Goal: Navigation & Orientation: Understand site structure

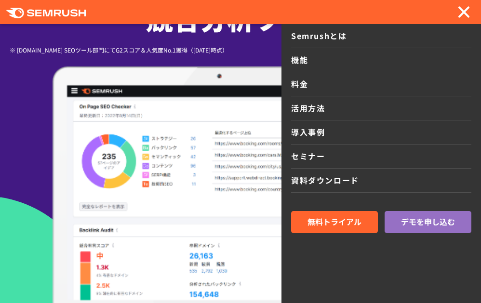
scroll to position [182, 0]
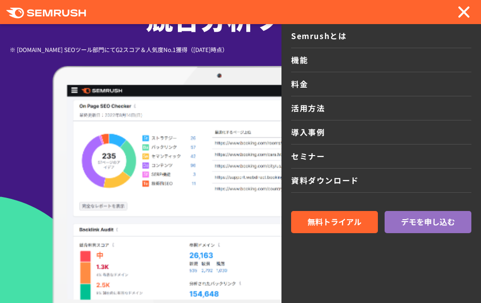
click at [464, 19] on div at bounding box center [464, 12] width 20 height 16
click at [464, 8] on div at bounding box center [463, 12] width 15 height 12
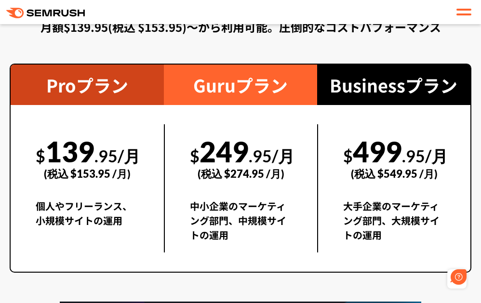
scroll to position [0, 0]
click at [461, 12] on div at bounding box center [463, 12] width 15 height 12
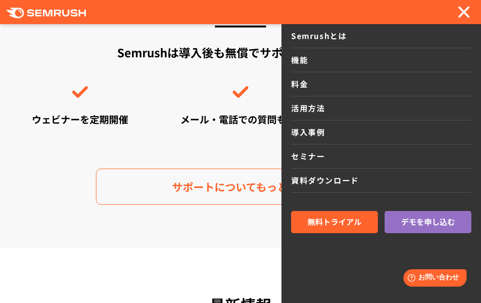
scroll to position [3540, 0]
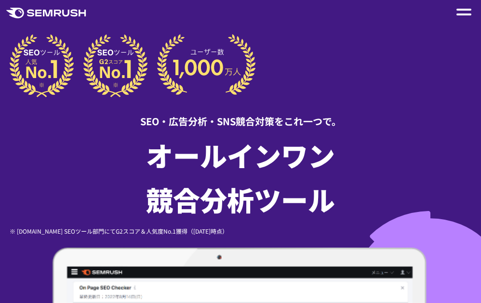
click at [469, 21] on header ".cls-1 {fill: #fff;} .cls {fill: #FF642D;} .cls {fill: #FF642D;} .cls {fill: #F…" at bounding box center [240, 12] width 481 height 24
click at [466, 16] on div at bounding box center [463, 12] width 15 height 12
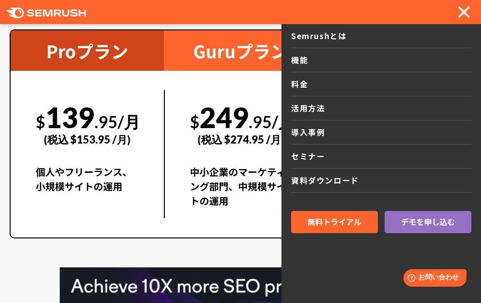
scroll to position [2022, 0]
